Goal: Transaction & Acquisition: Purchase product/service

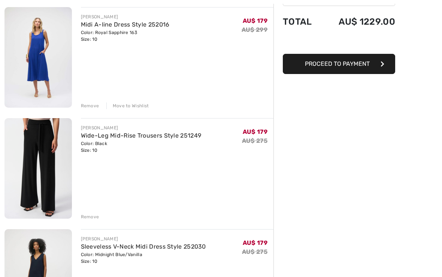
scroll to position [92, 0]
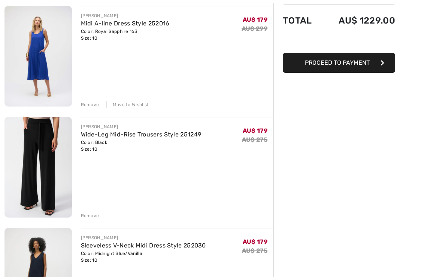
click at [88, 217] on div "Remove" at bounding box center [90, 216] width 18 height 7
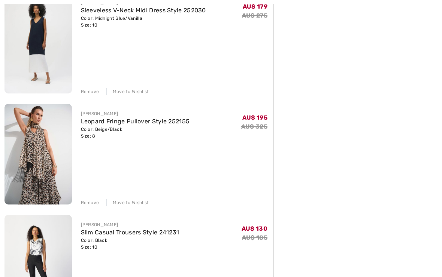
scroll to position [217, 0]
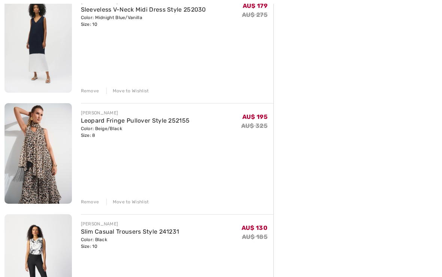
click at [125, 202] on div "Move to Wishlist" at bounding box center [127, 202] width 43 height 7
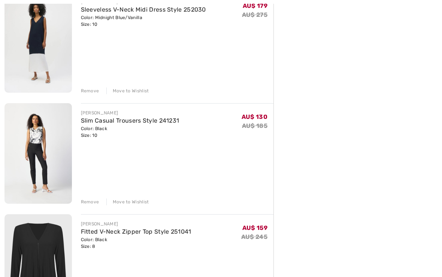
click at [131, 89] on div "Move to Wishlist" at bounding box center [127, 91] width 43 height 7
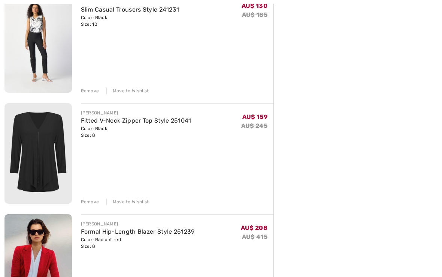
click at [131, 199] on div "Move to Wishlist" at bounding box center [127, 202] width 43 height 7
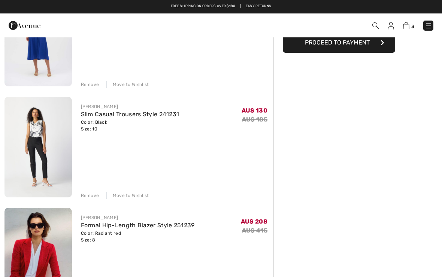
scroll to position [112, 0]
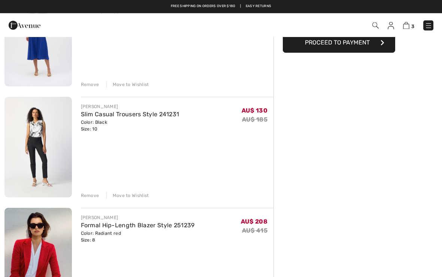
click at [128, 198] on div "Move to Wishlist" at bounding box center [127, 196] width 43 height 7
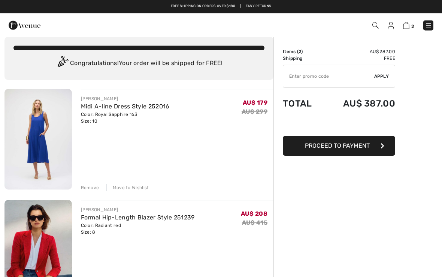
scroll to position [0, 0]
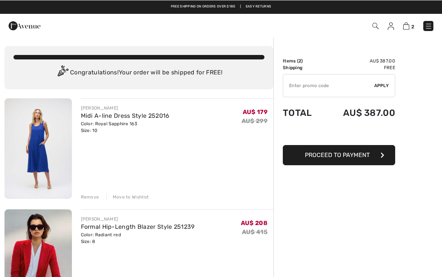
click at [294, 86] on input "TEXT" at bounding box center [328, 85] width 91 height 22
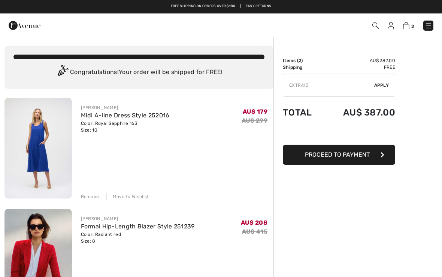
type input "EXTRA15"
click at [381, 82] on span "Apply" at bounding box center [381, 85] width 15 height 7
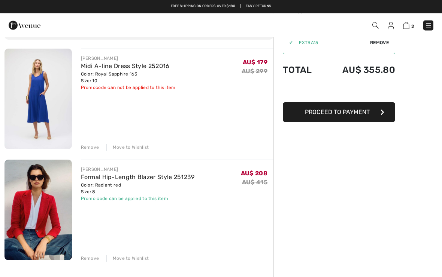
scroll to position [49, 0]
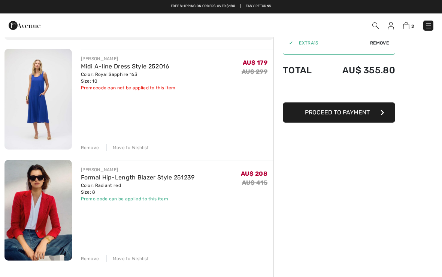
click at [130, 178] on link "Formal Hip-Length Blazer Style 251239" at bounding box center [138, 177] width 114 height 7
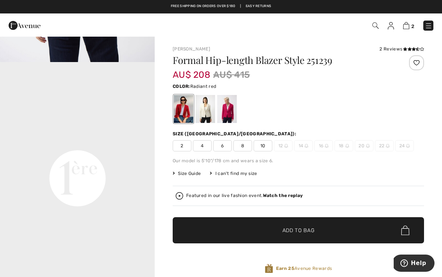
scroll to position [438, 0]
click at [263, 146] on span "10" at bounding box center [262, 145] width 19 height 11
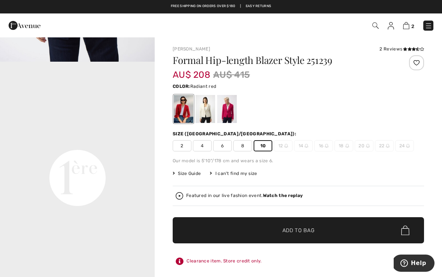
click at [289, 233] on span "Add to Bag" at bounding box center [298, 231] width 32 height 8
click at [407, 25] on img at bounding box center [406, 25] width 6 height 7
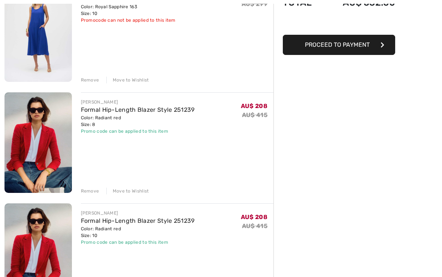
scroll to position [119, 0]
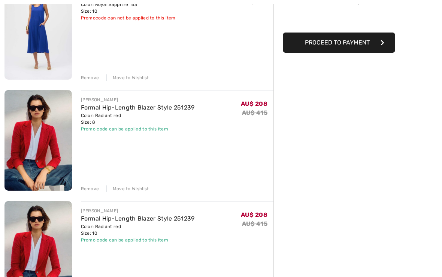
click at [89, 188] on div "Remove" at bounding box center [90, 189] width 18 height 7
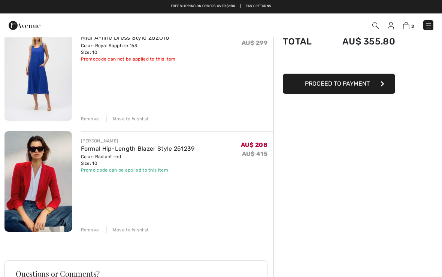
scroll to position [77, 0]
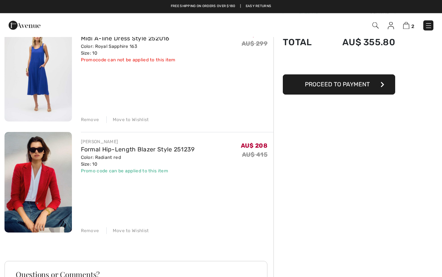
click at [115, 152] on link "Formal Hip-Length Blazer Style 251239" at bounding box center [138, 149] width 114 height 7
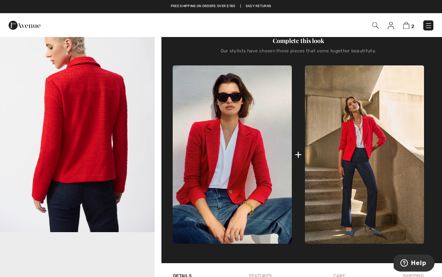
scroll to position [234, 0]
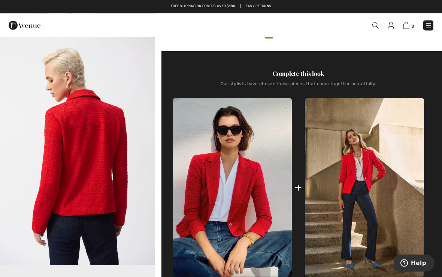
click at [233, 193] on img at bounding box center [232, 188] width 119 height 178
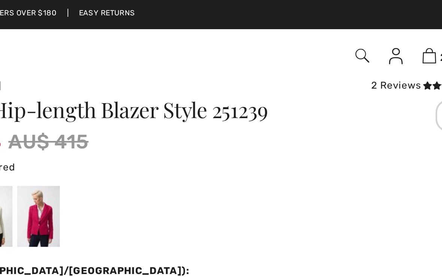
scroll to position [0, 0]
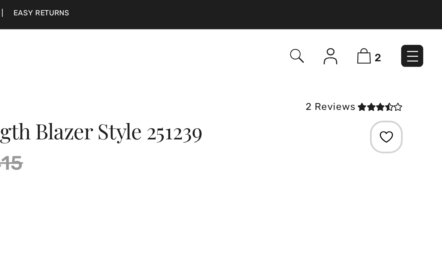
click at [379, 49] on div "2 Reviews" at bounding box center [401, 49] width 45 height 7
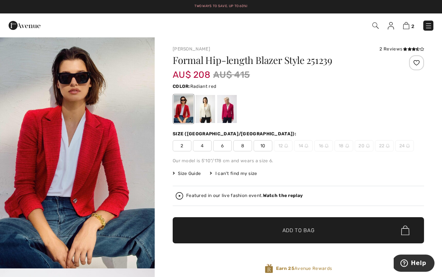
click at [305, 191] on div "Featured in our live fashion event. Watch the replay" at bounding box center [298, 196] width 251 height 20
click at [405, 25] on img at bounding box center [406, 25] width 6 height 7
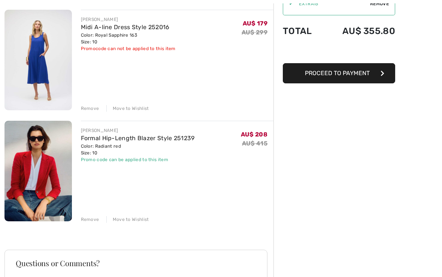
scroll to position [95, 0]
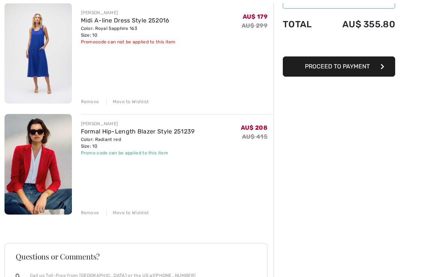
click at [127, 214] on div "Move to Wishlist" at bounding box center [127, 213] width 43 height 7
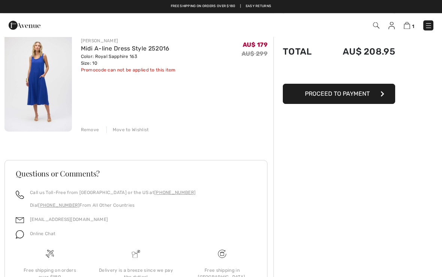
scroll to position [0, 0]
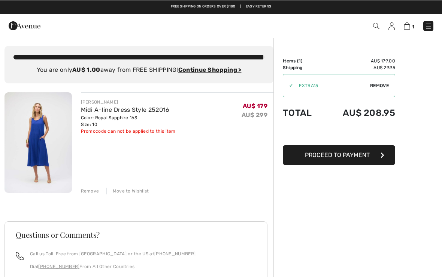
click at [373, 23] on img at bounding box center [376, 25] width 6 height 6
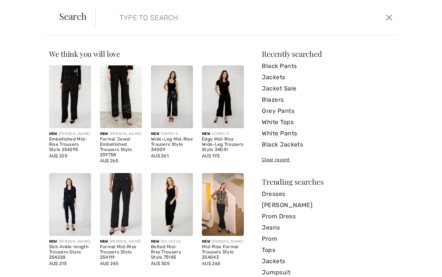
click at [387, 16] on button "Close" at bounding box center [389, 17] width 11 height 12
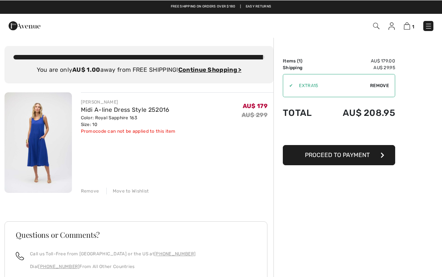
click at [391, 24] on img at bounding box center [391, 25] width 6 height 7
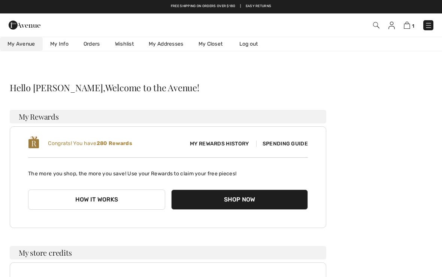
click at [123, 41] on link "Wishlist" at bounding box center [124, 44] width 34 height 14
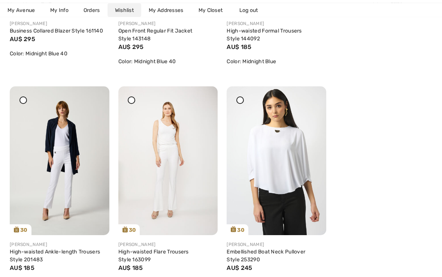
scroll to position [1842, 0]
click at [60, 168] on img at bounding box center [60, 160] width 100 height 149
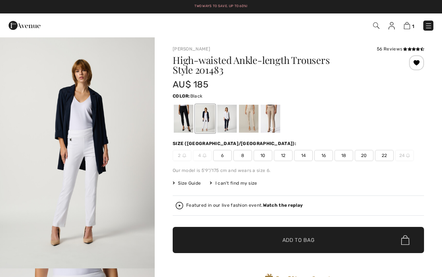
click at [181, 116] on div at bounding box center [183, 119] width 19 height 28
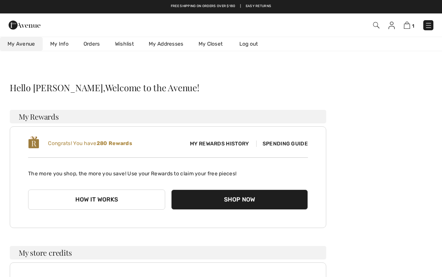
click at [126, 42] on link "Wishlist" at bounding box center [124, 44] width 34 height 14
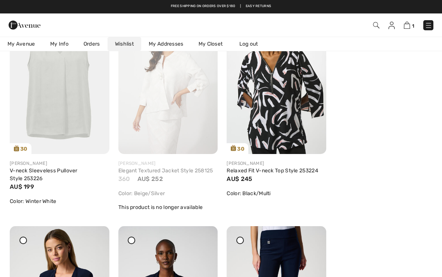
scroll to position [1481, 0]
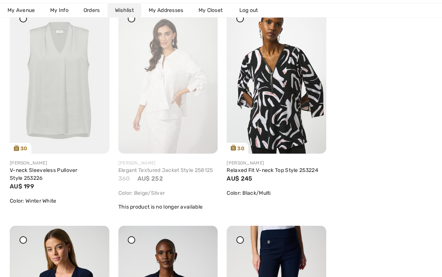
click at [279, 120] on img at bounding box center [276, 79] width 100 height 149
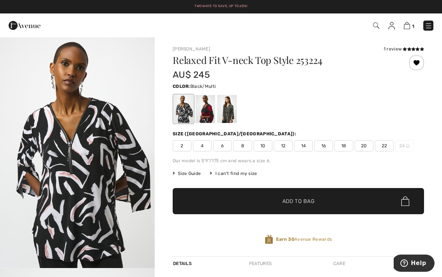
click at [392, 47] on div "1 review" at bounding box center [403, 49] width 40 height 7
click at [388, 49] on div "1 review" at bounding box center [403, 49] width 40 height 7
click at [393, 47] on div "1 review" at bounding box center [403, 49] width 40 height 7
click at [342, 174] on div "Size Guide I can't find my size Select Size US 2 US 4 US 6 US 8 US 10 US 12 US …" at bounding box center [298, 173] width 251 height 7
click at [408, 27] on img at bounding box center [406, 25] width 6 height 7
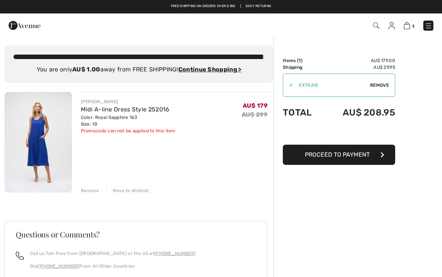
click at [139, 109] on link "Midi A-line Dress Style 252016" at bounding box center [125, 109] width 89 height 7
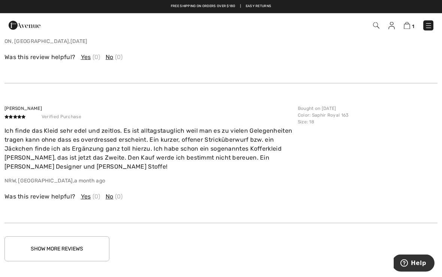
scroll to position [1172, 0]
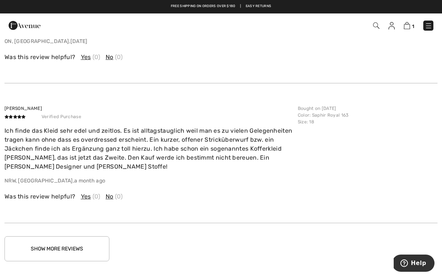
click at [82, 236] on button "Show More Reviews" at bounding box center [56, 248] width 105 height 25
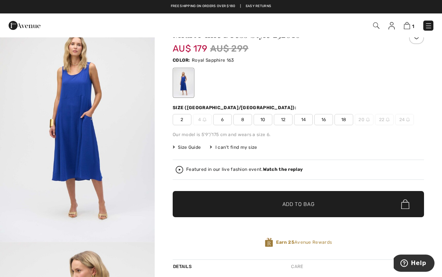
scroll to position [0, 0]
